Goal: Find specific page/section: Find specific page/section

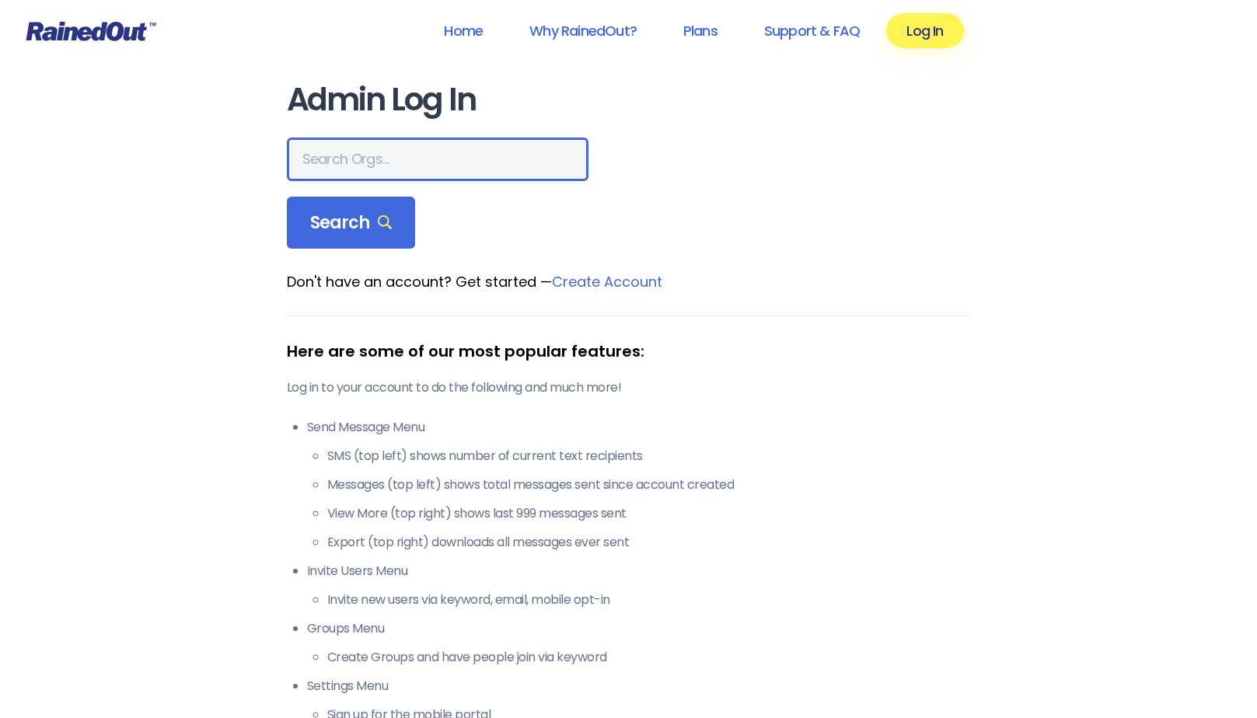
click at [322, 163] on input "text" at bounding box center [438, 160] width 302 height 44
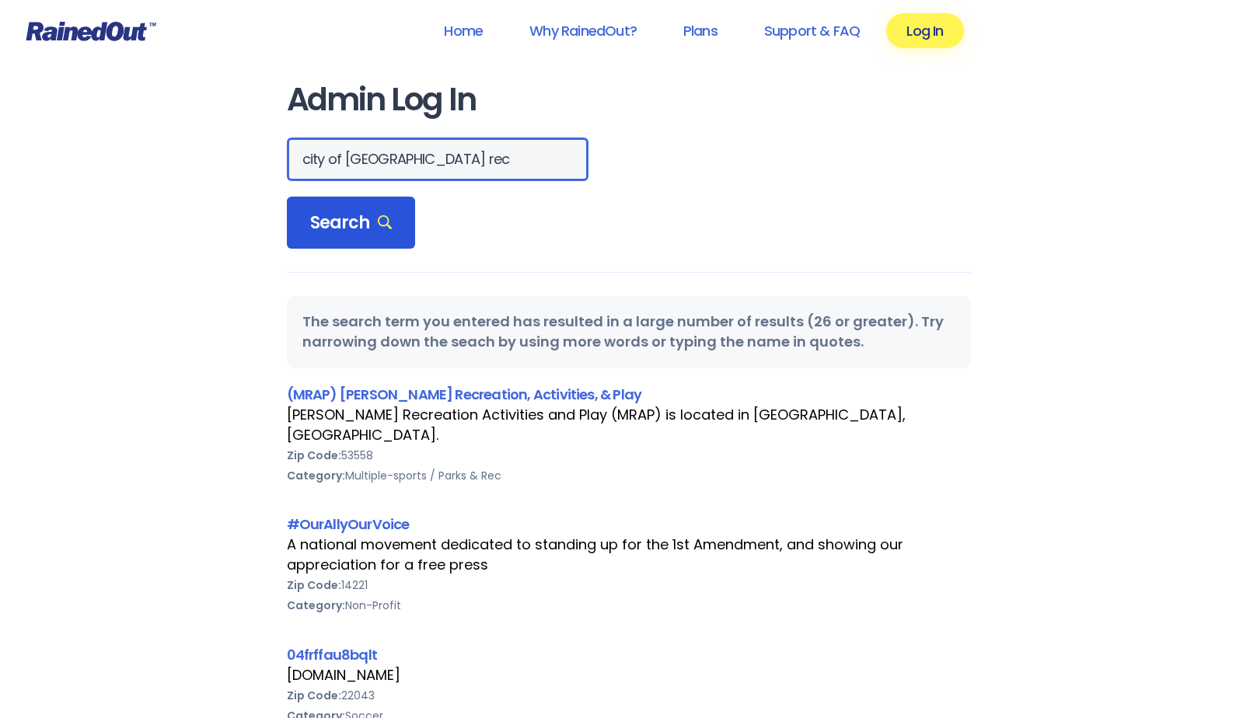
type input "city of [GEOGRAPHIC_DATA] rec"
click at [315, 230] on span "Search" at bounding box center [351, 223] width 82 height 22
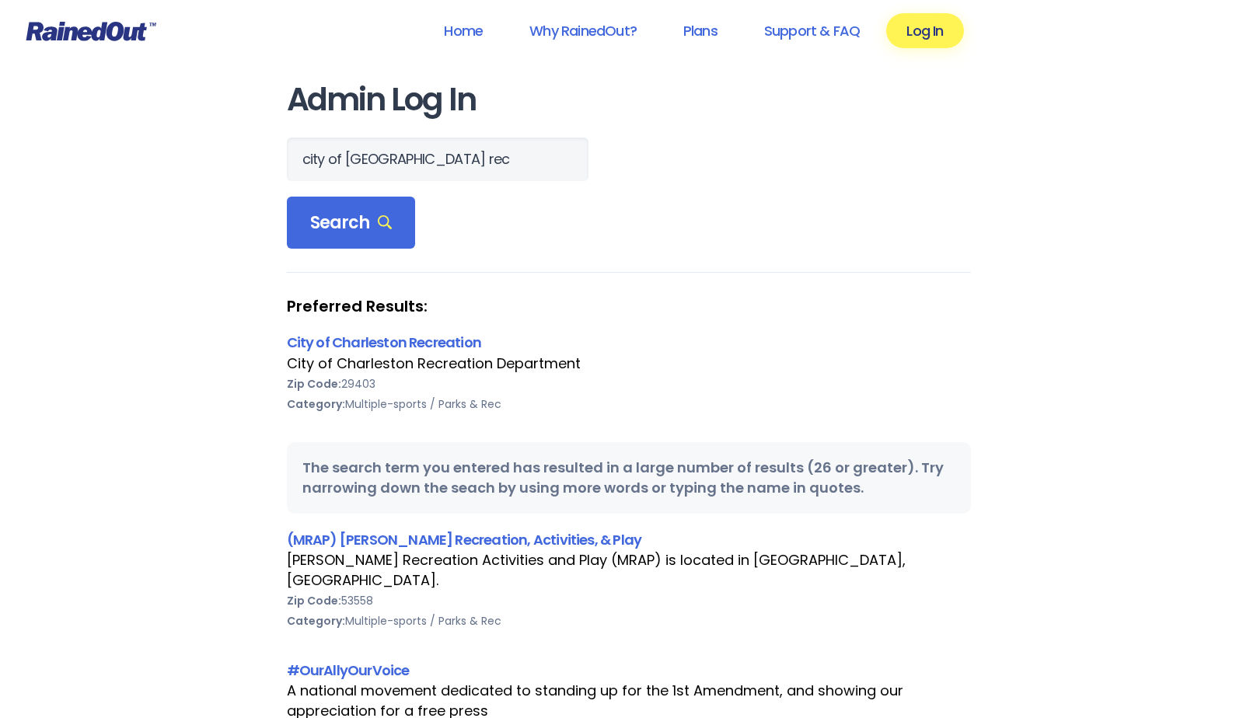
click at [441, 366] on div "City of Charleston Recreation Department" at bounding box center [629, 364] width 684 height 20
drag, startPoint x: 441, startPoint y: 366, endPoint x: 434, endPoint y: 343, distance: 24.3
click at [434, 343] on link "City of Charleston Recreation" at bounding box center [384, 342] width 195 height 19
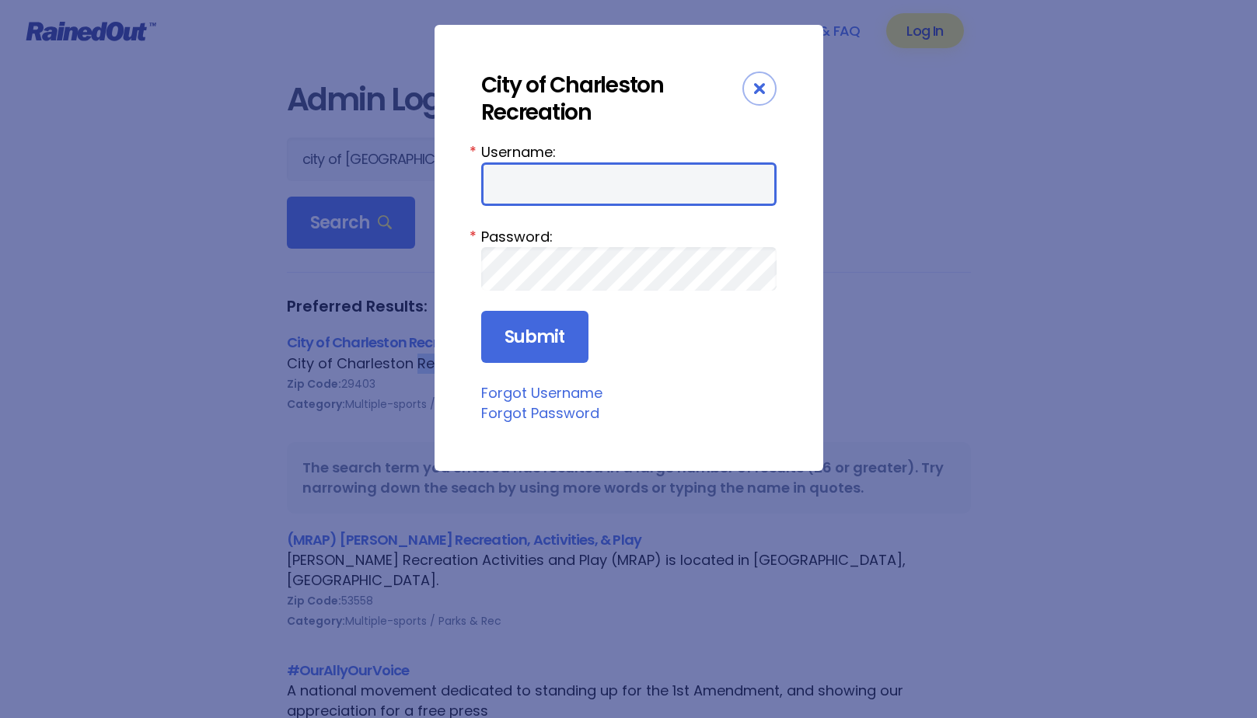
type input "CharlestonTC"
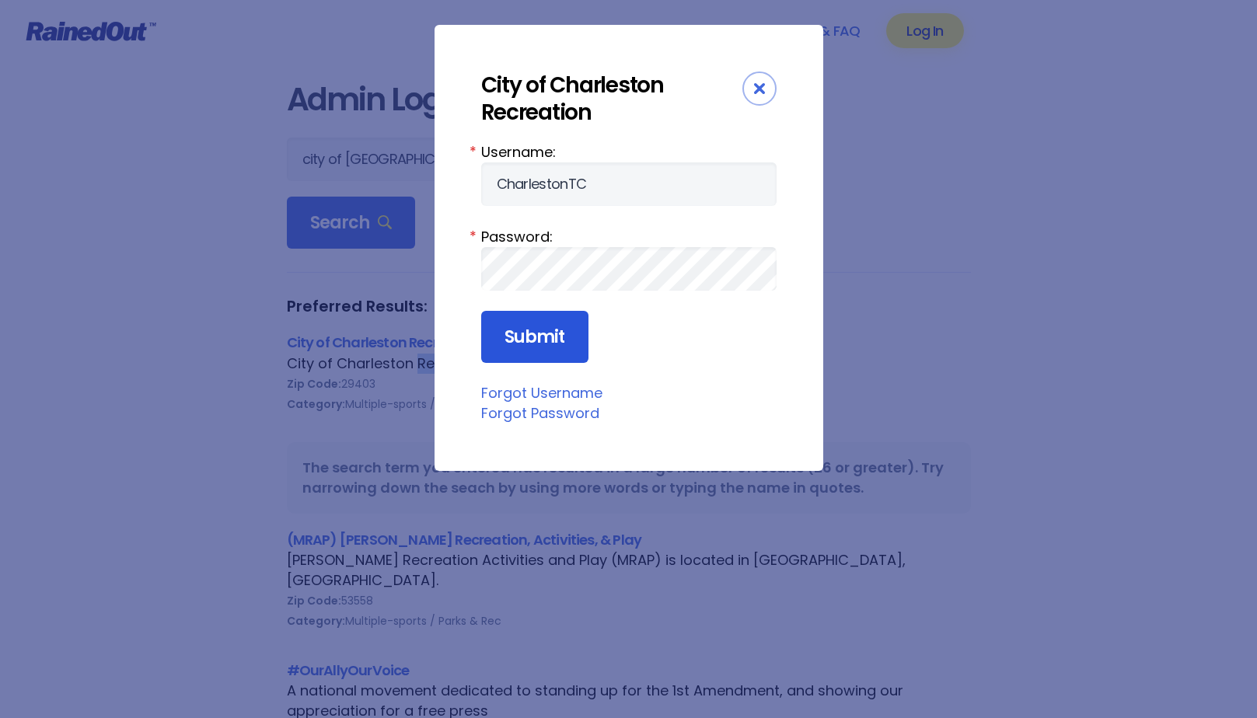
click at [570, 338] on input "Submit" at bounding box center [534, 337] width 107 height 53
